Goal: Task Accomplishment & Management: Manage account settings

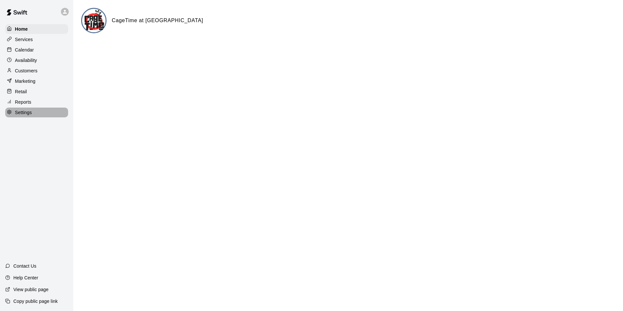
click at [27, 114] on p "Settings" at bounding box center [23, 112] width 17 height 7
select select "**"
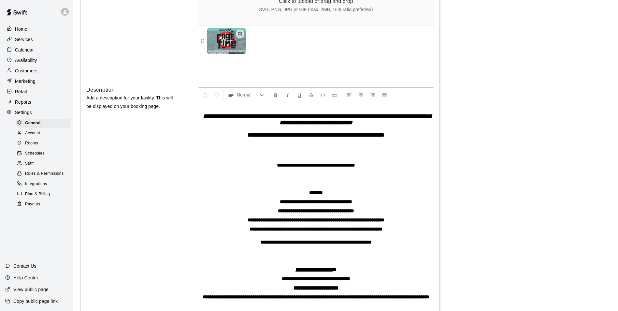
scroll to position [1595, 0]
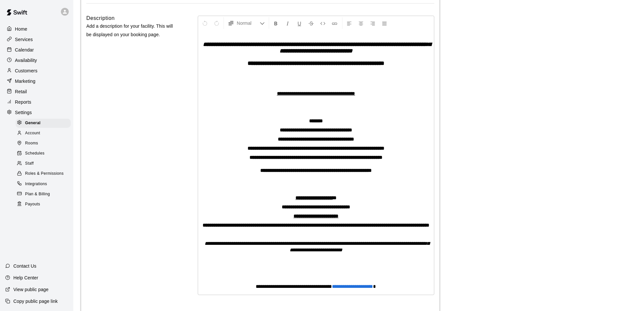
click at [36, 135] on span "Account" at bounding box center [32, 133] width 15 height 7
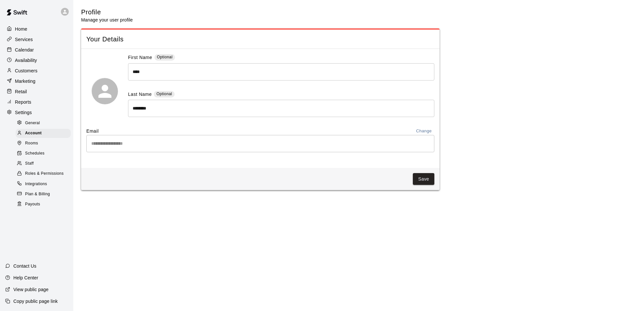
click at [33, 167] on span "Staff" at bounding box center [29, 163] width 8 height 7
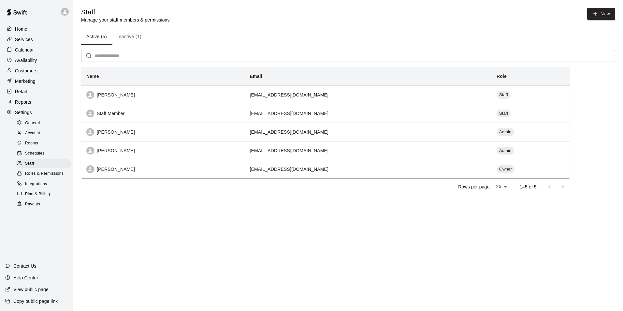
click at [24, 38] on p "Services" at bounding box center [24, 39] width 18 height 7
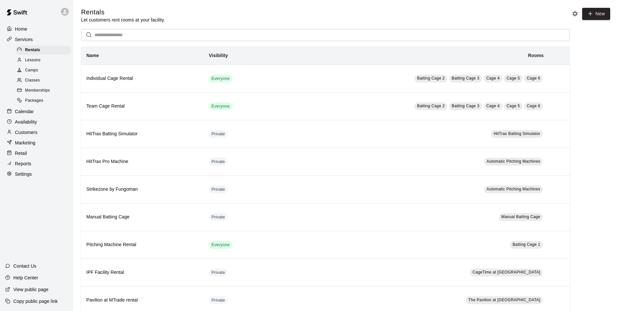
click at [29, 114] on p "Calendar" at bounding box center [24, 111] width 19 height 7
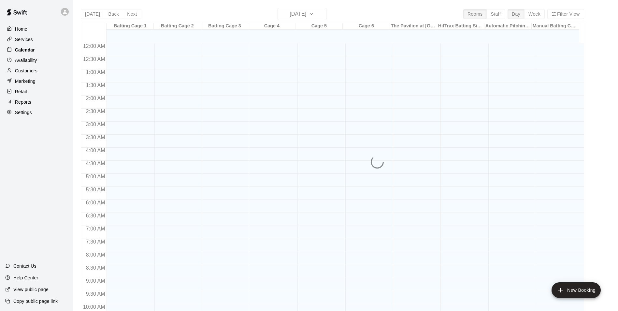
scroll to position [319, 0]
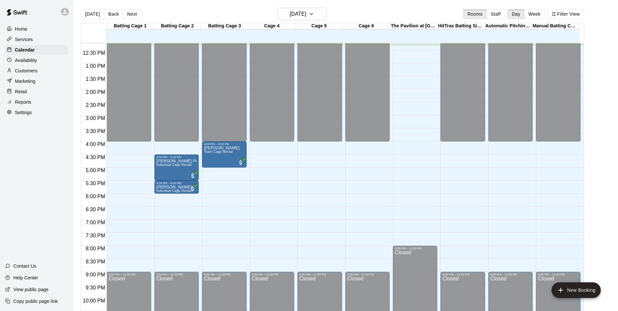
click at [36, 114] on div "Settings" at bounding box center [36, 113] width 63 height 10
select select "**"
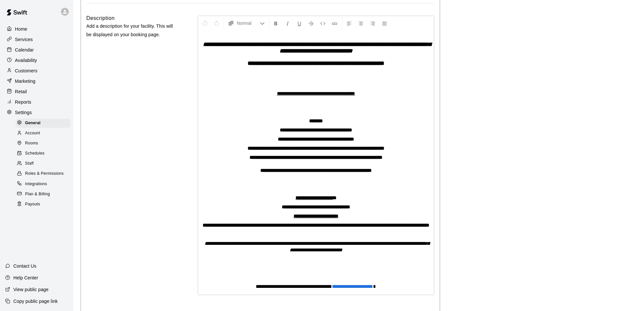
scroll to position [1627, 0]
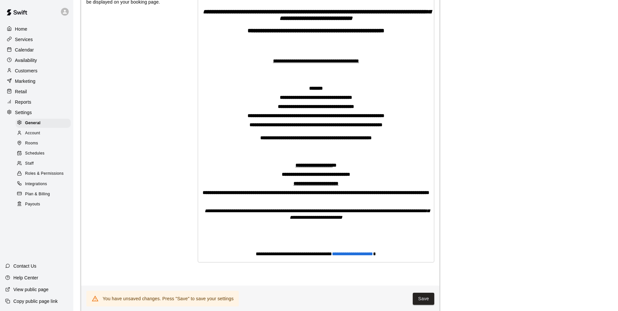
click at [131, 73] on div "Description Add a description for your facility. This will be displayed on your…" at bounding box center [131, 130] width 91 height 299
click at [24, 39] on p "Services" at bounding box center [24, 39] width 18 height 7
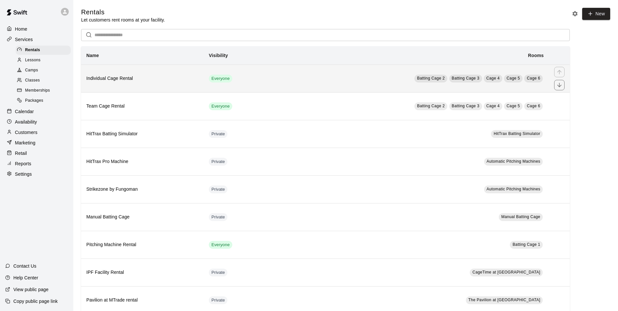
click at [267, 80] on td "Everyone" at bounding box center [237, 79] width 67 height 28
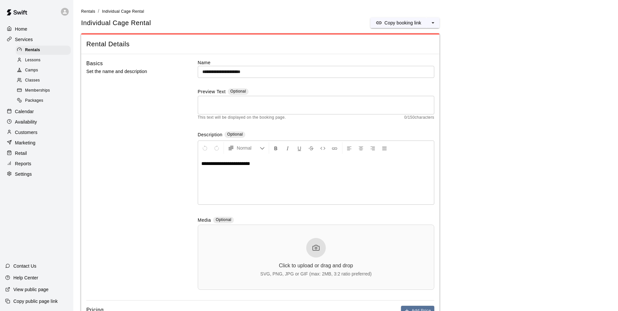
click at [24, 113] on p "Calendar" at bounding box center [24, 111] width 19 height 7
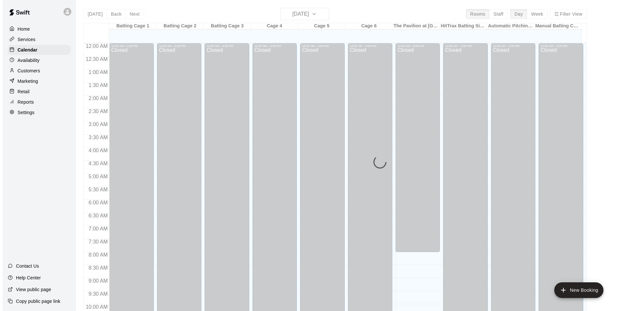
scroll to position [321, 0]
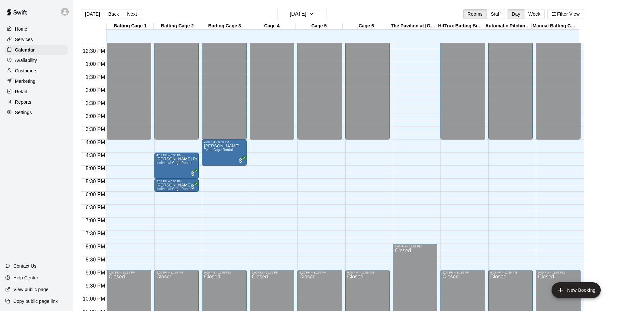
click at [271, 145] on div "12:00 AM – 4:00 PM Closed 9:00 PM – 11:59 PM Closed" at bounding box center [272, 35] width 44 height 626
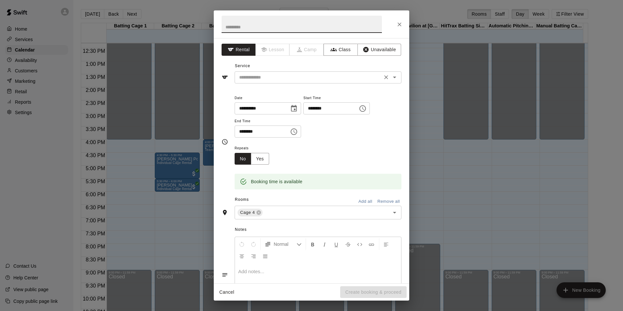
click at [283, 80] on input "text" at bounding box center [309, 77] width 144 height 8
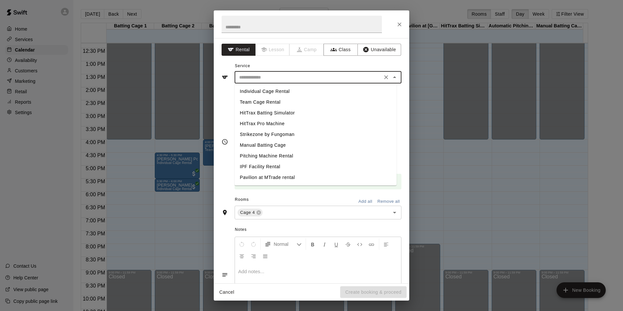
click at [282, 93] on li "Individual Cage Rental" at bounding box center [316, 91] width 162 height 11
type input "**********"
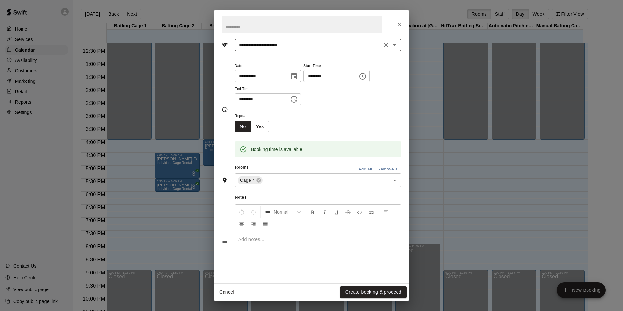
scroll to position [33, 0]
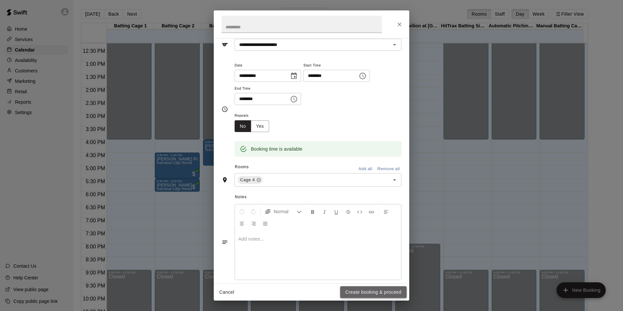
click at [369, 291] on button "Create booking & proceed" at bounding box center [373, 292] width 66 height 12
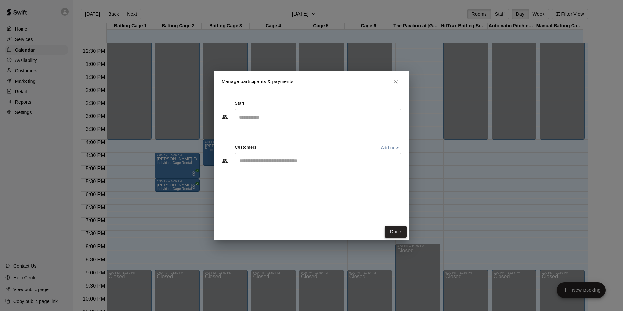
click at [401, 232] on button "Done" at bounding box center [396, 232] width 22 height 12
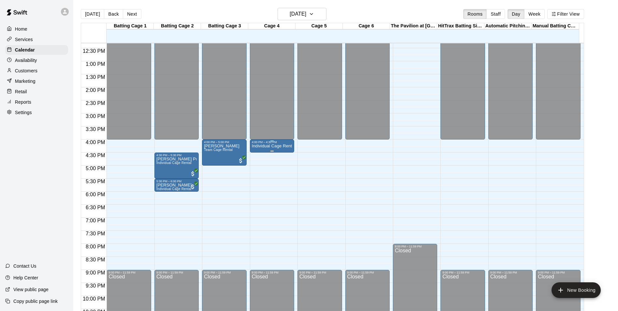
click at [259, 146] on p "Individual Cage Rental" at bounding box center [272, 146] width 40 height 0
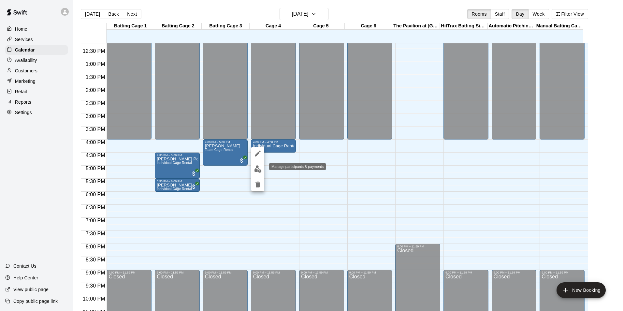
click at [257, 169] on img "edit" at bounding box center [257, 168] width 7 height 7
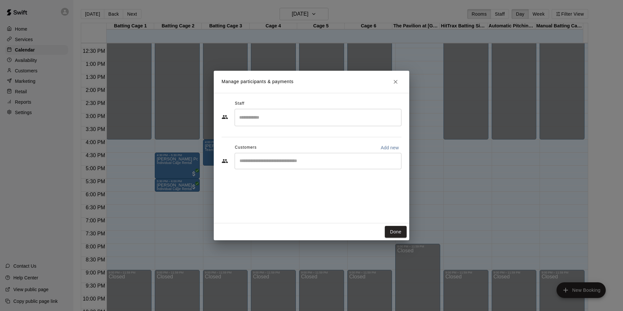
click at [265, 117] on input "Search staff" at bounding box center [318, 117] width 161 height 11
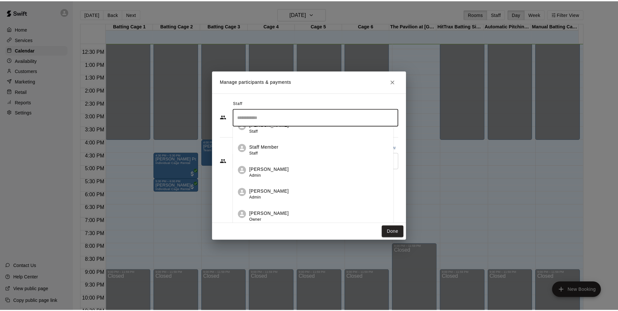
scroll to position [0, 0]
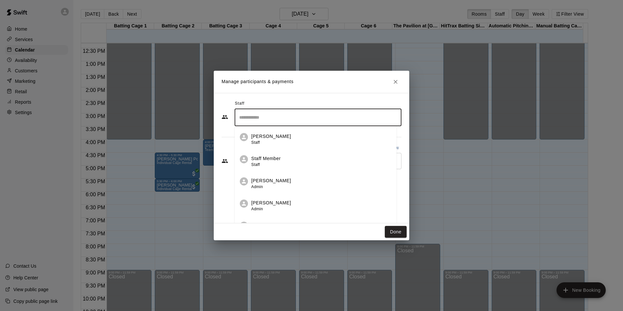
click at [279, 206] on p "[PERSON_NAME]" at bounding box center [271, 202] width 40 height 7
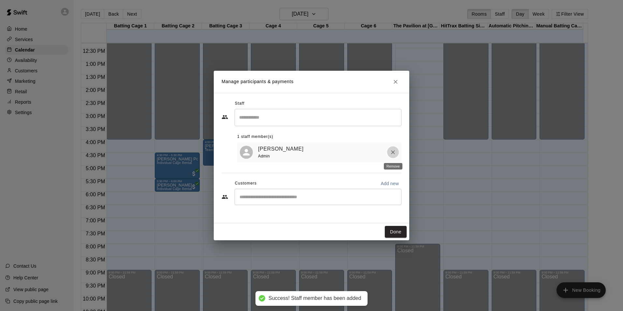
drag, startPoint x: 392, startPoint y: 151, endPoint x: 387, endPoint y: 154, distance: 6.1
click at [391, 152] on icon "Remove" at bounding box center [393, 152] width 7 height 7
click at [266, 197] on input "Start typing to search customers..." at bounding box center [318, 197] width 161 height 7
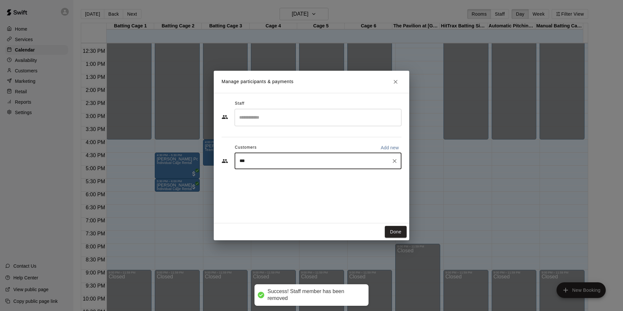
type input "****"
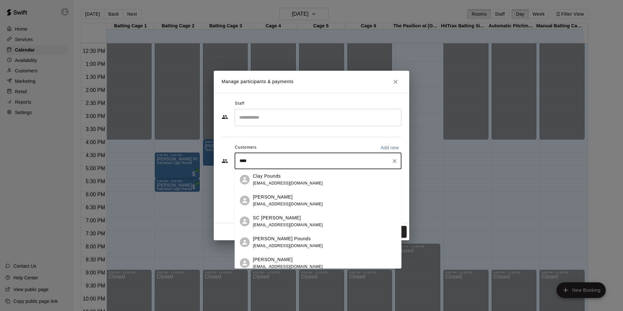
click at [281, 221] on div "SC [PERSON_NAME]" at bounding box center [288, 217] width 70 height 7
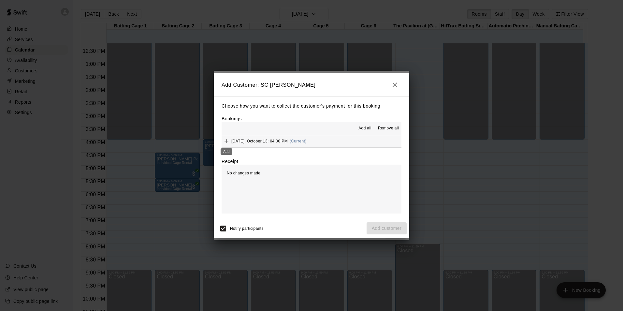
click at [227, 142] on icon "Add" at bounding box center [226, 141] width 7 height 7
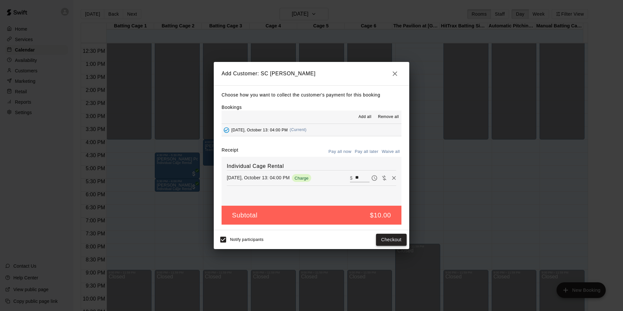
click at [393, 239] on button "Checkout" at bounding box center [391, 240] width 31 height 12
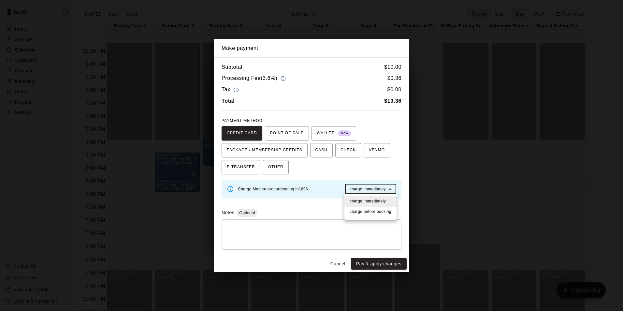
click at [387, 190] on body "Home Services Calendar Availability Customers Marketing Retail Reports Settings…" at bounding box center [311, 160] width 623 height 321
click at [364, 166] on div at bounding box center [311, 155] width 623 height 311
click at [230, 188] on icon at bounding box center [230, 188] width 7 height 7
click at [368, 190] on body "Home Services Calendar Availability Customers Marketing Retail Reports Settings…" at bounding box center [311, 160] width 623 height 321
click at [365, 167] on div at bounding box center [311, 155] width 623 height 311
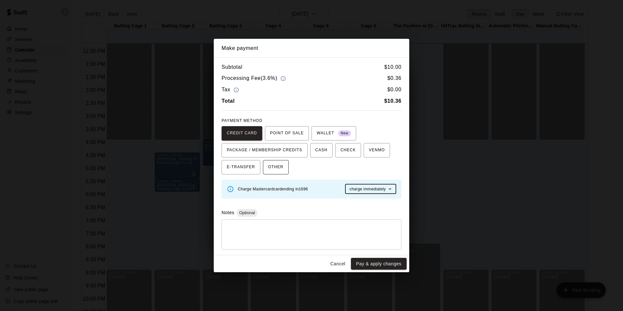
click at [275, 167] on span "OTHER" at bounding box center [275, 167] width 15 height 10
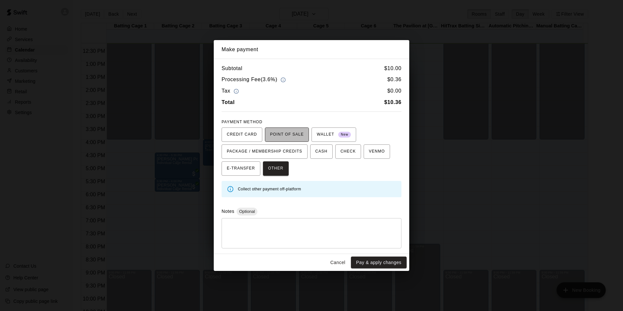
click at [285, 134] on span "POINT OF SALE" at bounding box center [287, 134] width 34 height 10
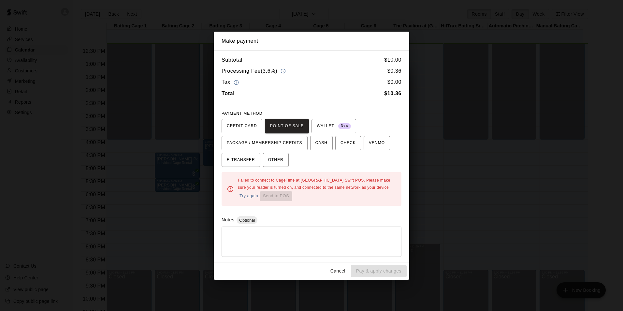
click at [260, 191] on button "Try again" at bounding box center [249, 196] width 22 height 10
click at [336, 273] on button "Cancel" at bounding box center [337, 271] width 21 height 12
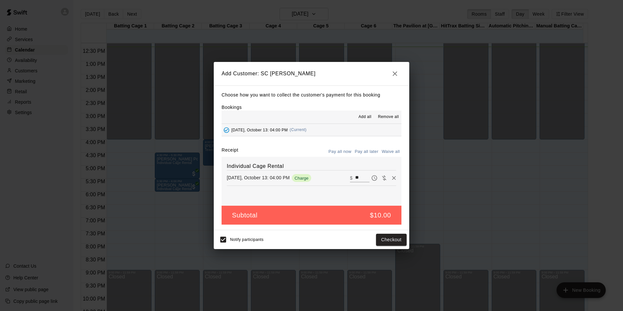
click at [396, 75] on icon "button" at bounding box center [395, 74] width 8 height 8
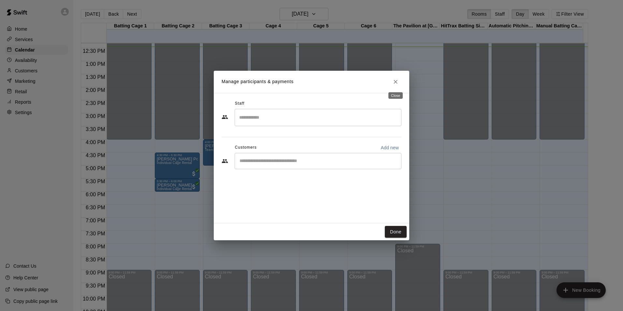
click at [396, 81] on icon "Close" at bounding box center [396, 82] width 4 height 4
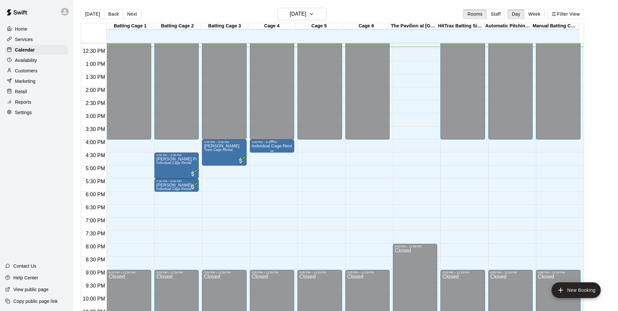
click at [273, 146] on p "Individual Cage Rental" at bounding box center [272, 146] width 40 height 0
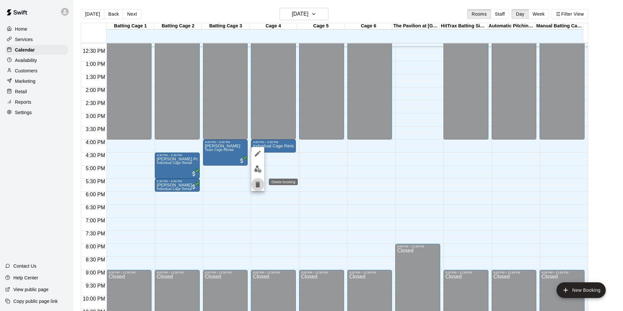
click at [259, 184] on icon "delete" at bounding box center [257, 184] width 5 height 6
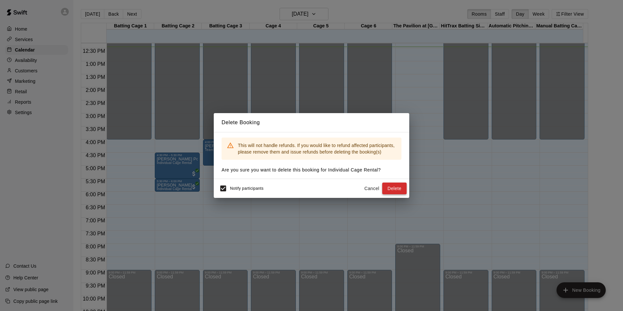
click at [393, 187] on button "Delete" at bounding box center [394, 188] width 24 height 12
